Goal: Check status: Check status

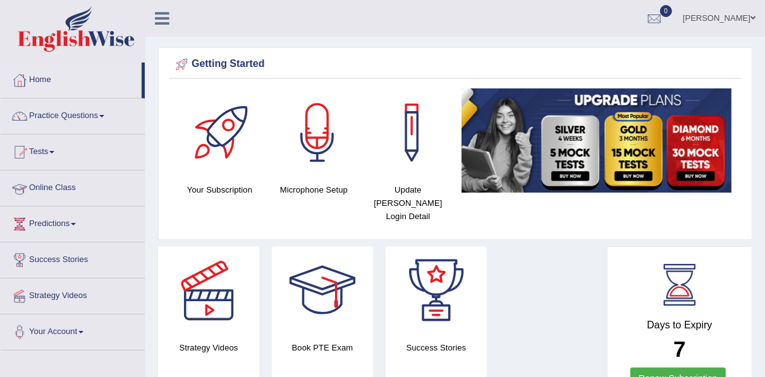
click at [104, 186] on link "Online Class" at bounding box center [73, 187] width 144 height 32
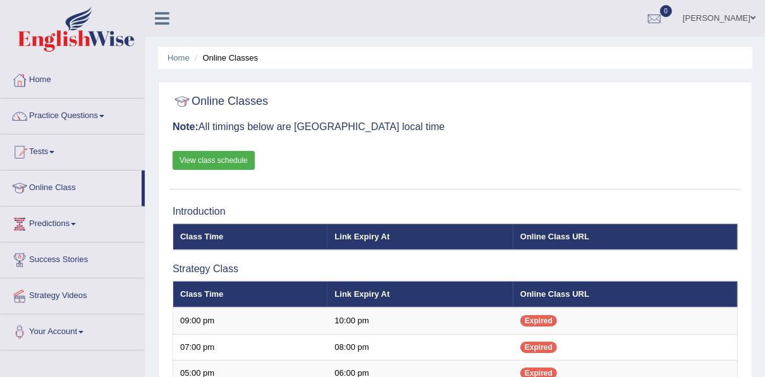
scroll to position [101, 0]
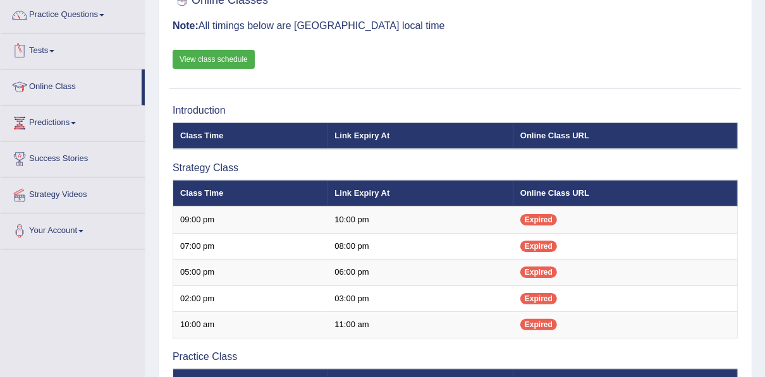
click at [54, 50] on span at bounding box center [51, 51] width 5 height 3
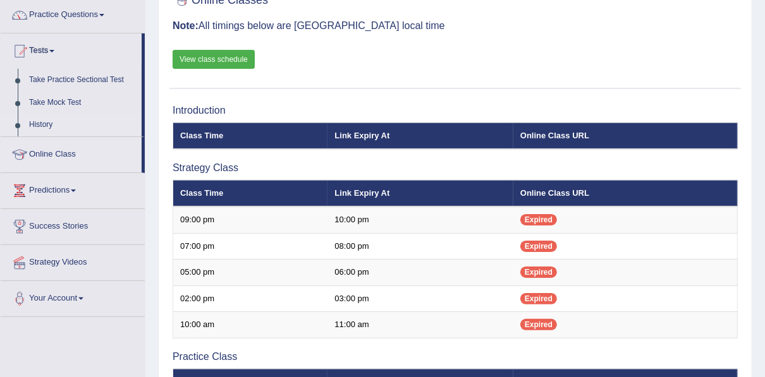
click at [47, 125] on link "History" at bounding box center [82, 125] width 118 height 23
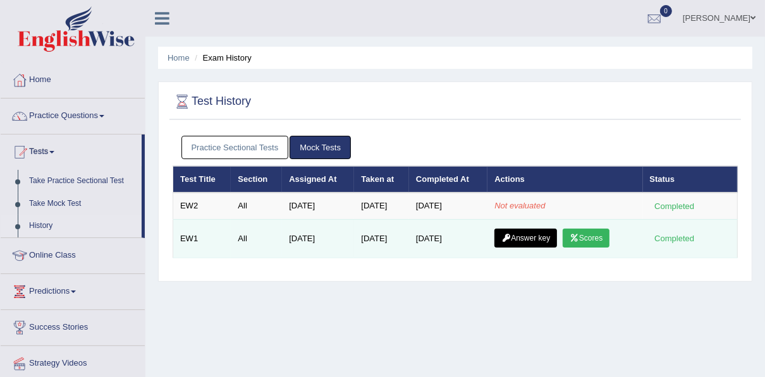
click at [575, 235] on icon at bounding box center [574, 239] width 9 height 8
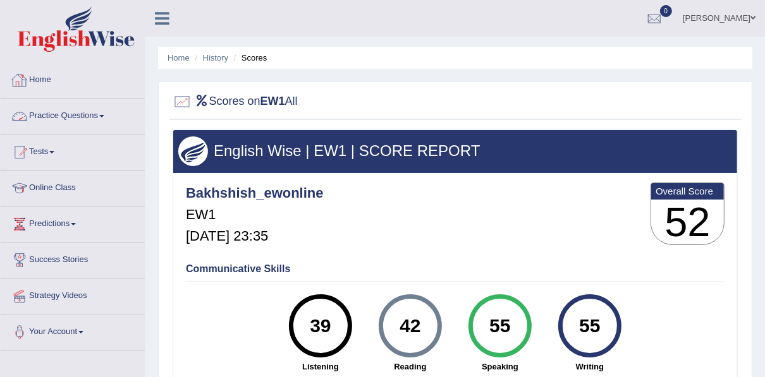
click at [41, 80] on link "Home" at bounding box center [73, 79] width 144 height 32
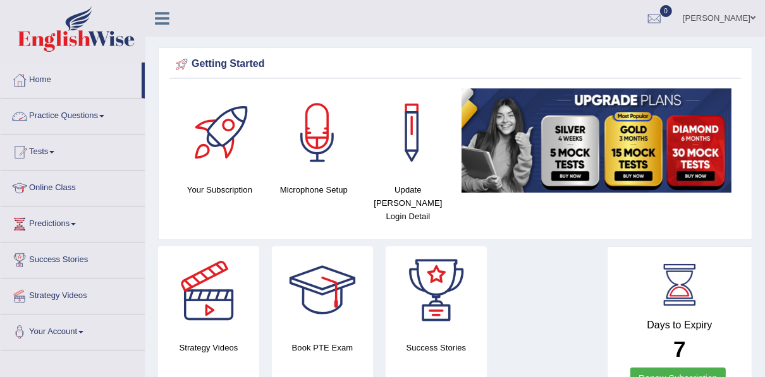
click at [40, 78] on link "Home" at bounding box center [71, 79] width 141 height 32
click at [664, 27] on div at bounding box center [654, 18] width 19 height 19
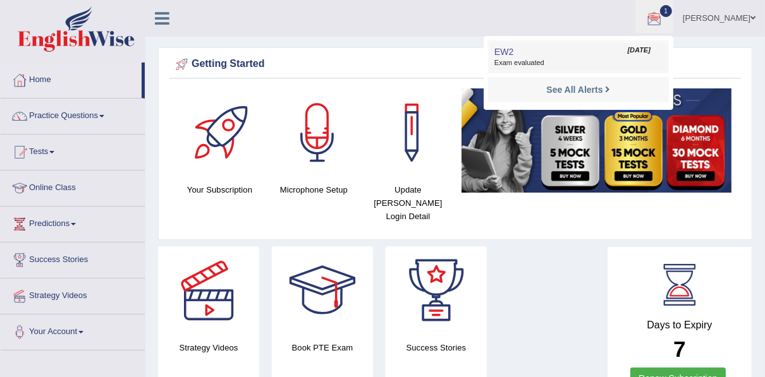
click at [516, 63] on span "Exam evaluated" at bounding box center [578, 63] width 168 height 10
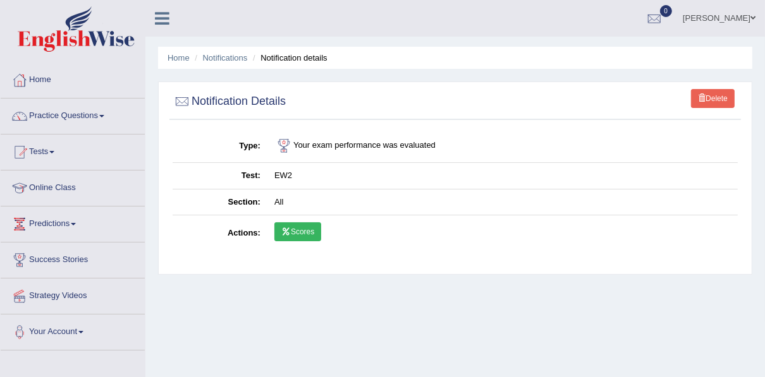
click at [303, 229] on link "Scores" at bounding box center [297, 232] width 47 height 19
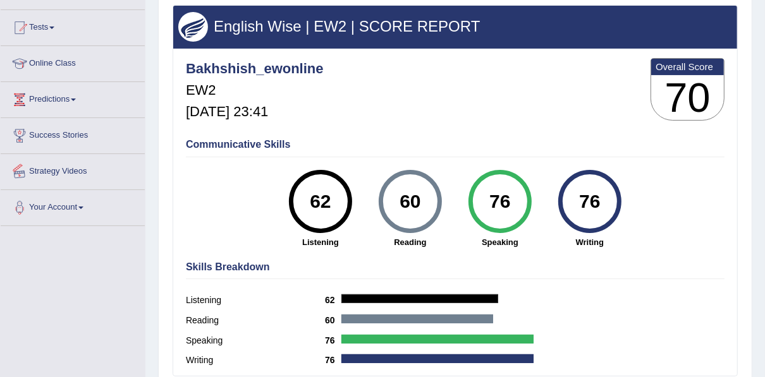
scroll to position [101, 0]
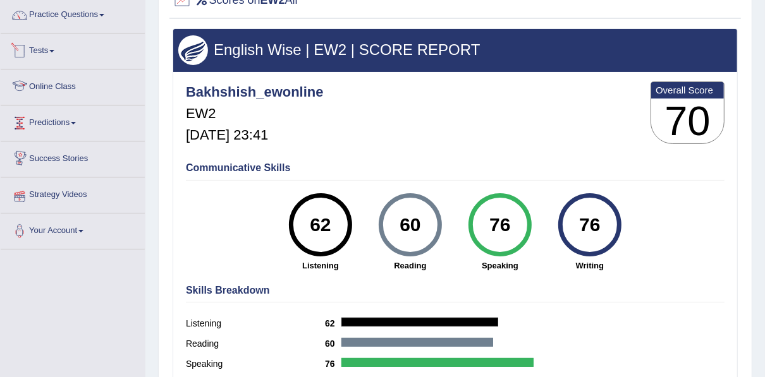
click at [56, 53] on link "Tests" at bounding box center [73, 50] width 144 height 32
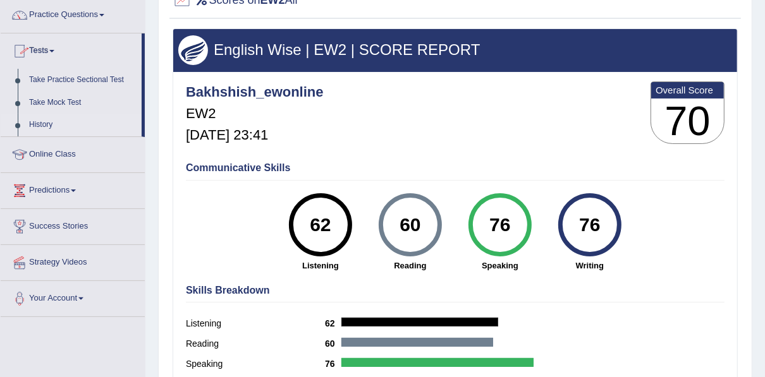
click at [48, 123] on link "History" at bounding box center [82, 125] width 118 height 23
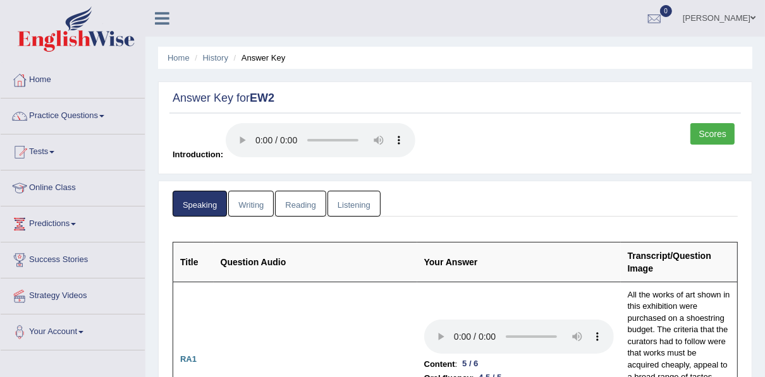
click at [254, 206] on link "Writing" at bounding box center [251, 204] width 46 height 26
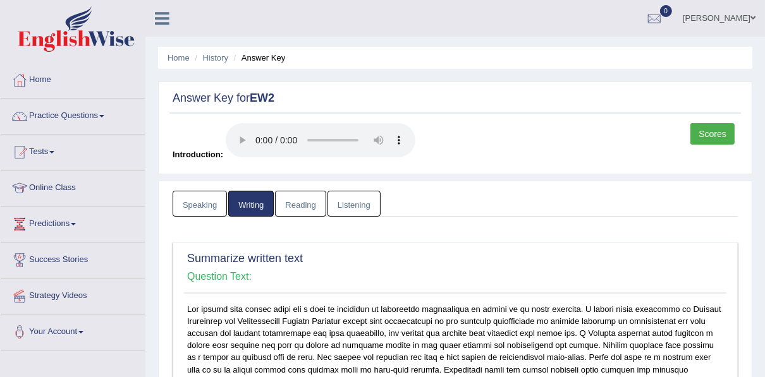
click at [296, 198] on link "Reading" at bounding box center [300, 204] width 51 height 26
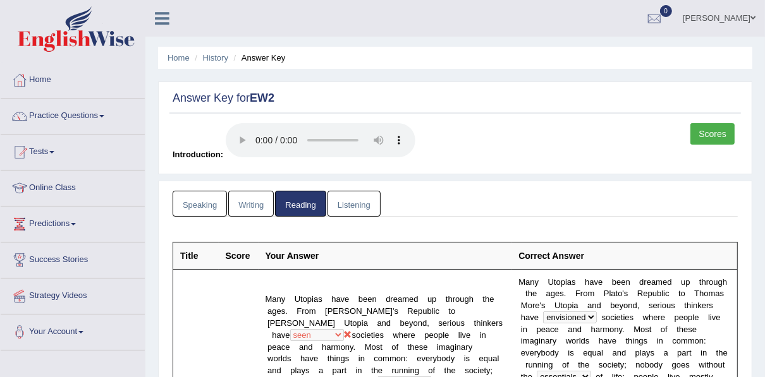
click at [349, 192] on link "Listening" at bounding box center [353, 204] width 53 height 26
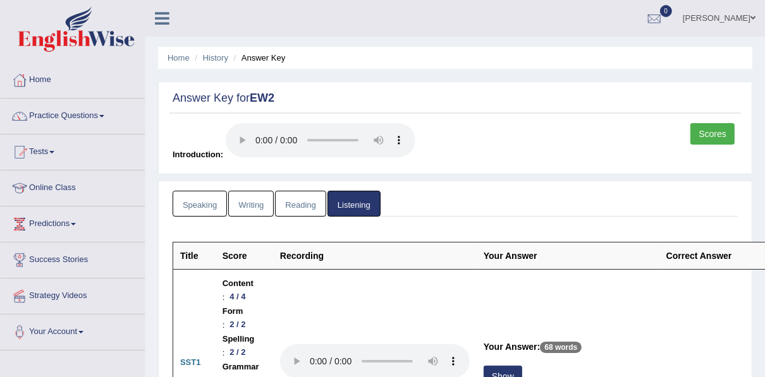
click at [702, 130] on link "Scores" at bounding box center [712, 133] width 44 height 21
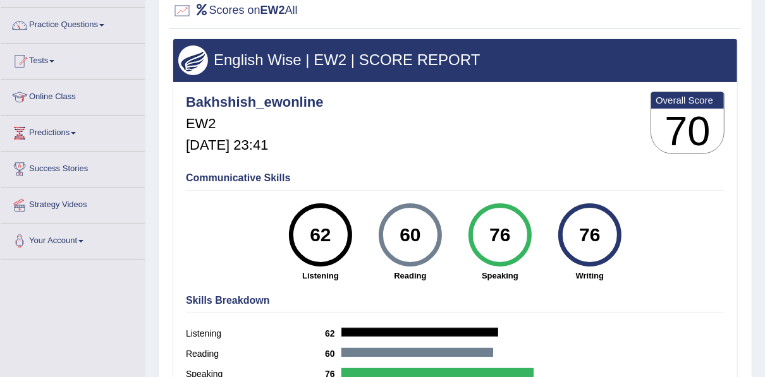
scroll to position [152, 0]
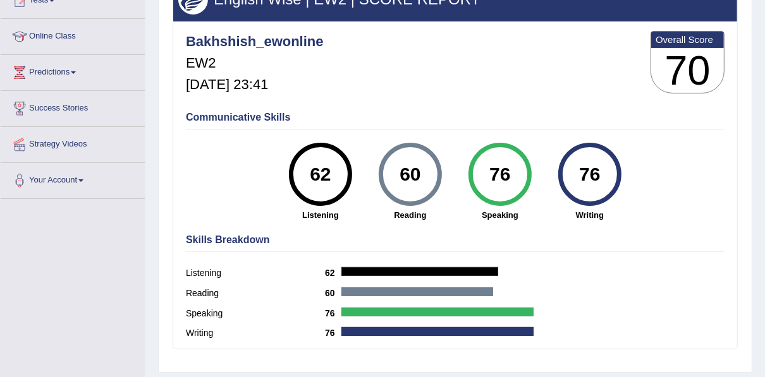
click at [520, 39] on div "Bakhshish_ewonline EW2 Oct 4, 2025, 23:41 Overall Score 70" at bounding box center [455, 65] width 545 height 75
drag, startPoint x: 372, startPoint y: 139, endPoint x: 668, endPoint y: 281, distance: 328.8
click at [668, 281] on div "Listening 62" at bounding box center [455, 275] width 539 height 20
